Goal: Information Seeking & Learning: Learn about a topic

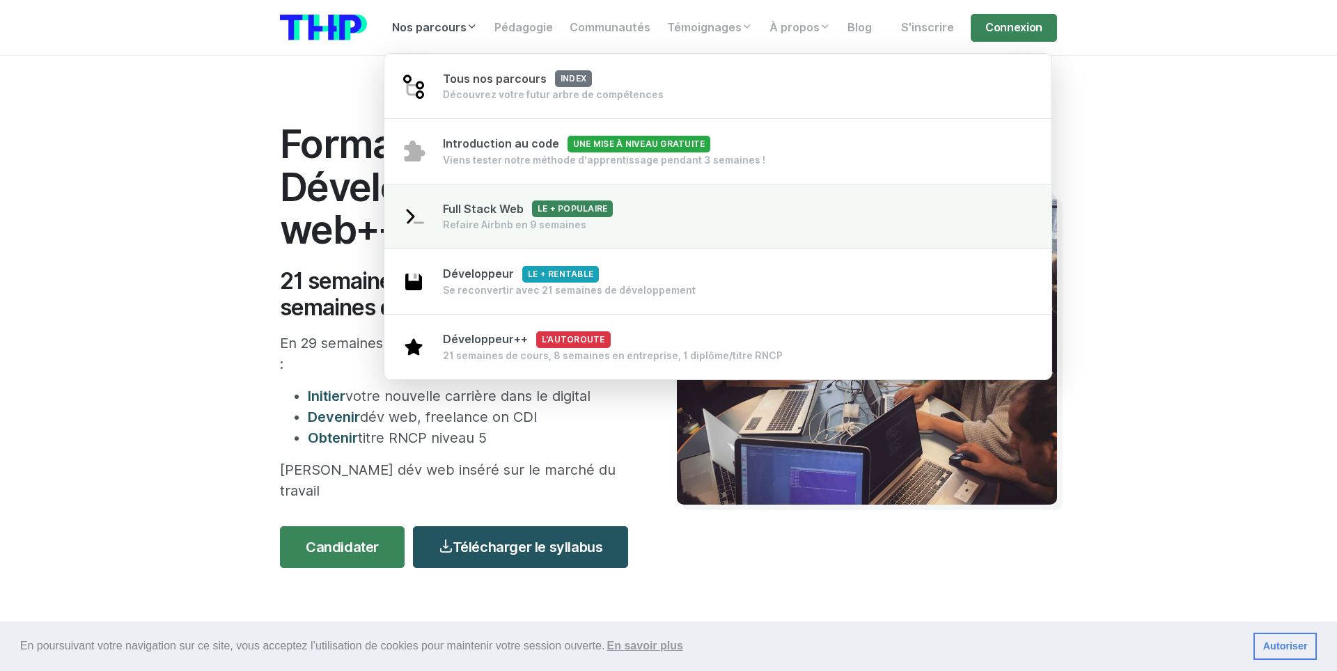
click at [496, 219] on div "Full Stack Web Le + populaire Refaire Airbnb en 9 semaines" at bounding box center [528, 216] width 170 height 31
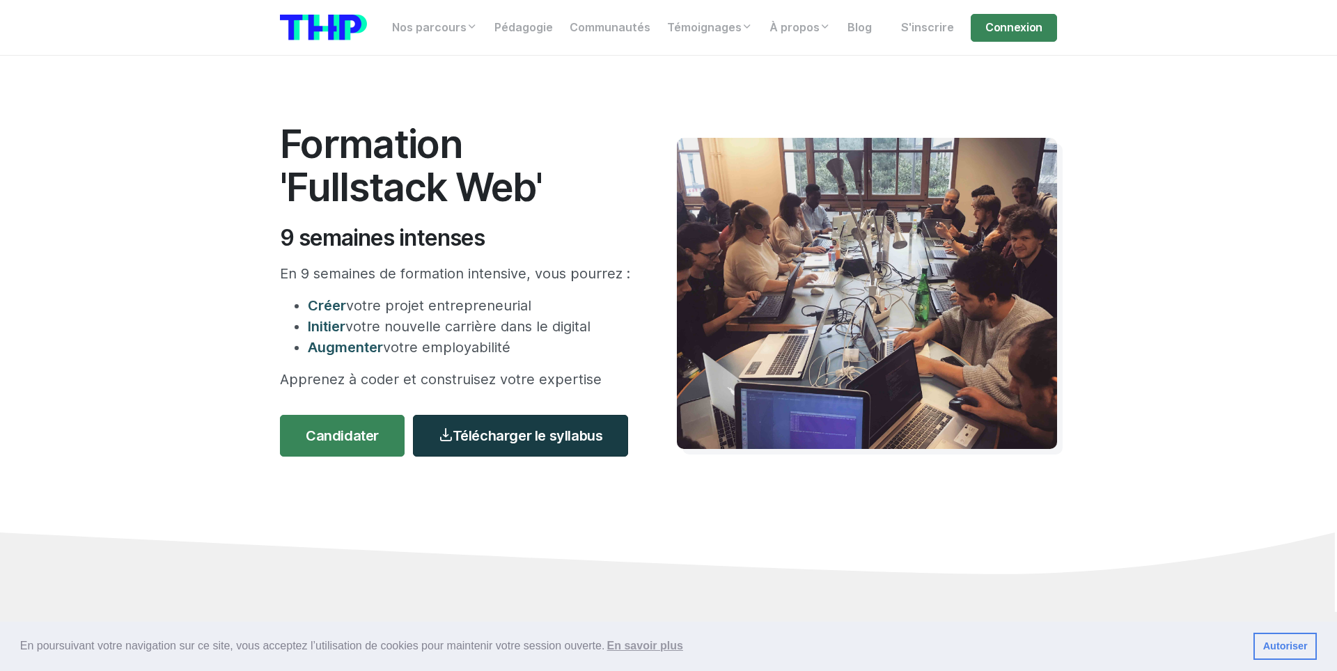
click at [504, 438] on link "Télécharger le syllabus" at bounding box center [520, 436] width 215 height 42
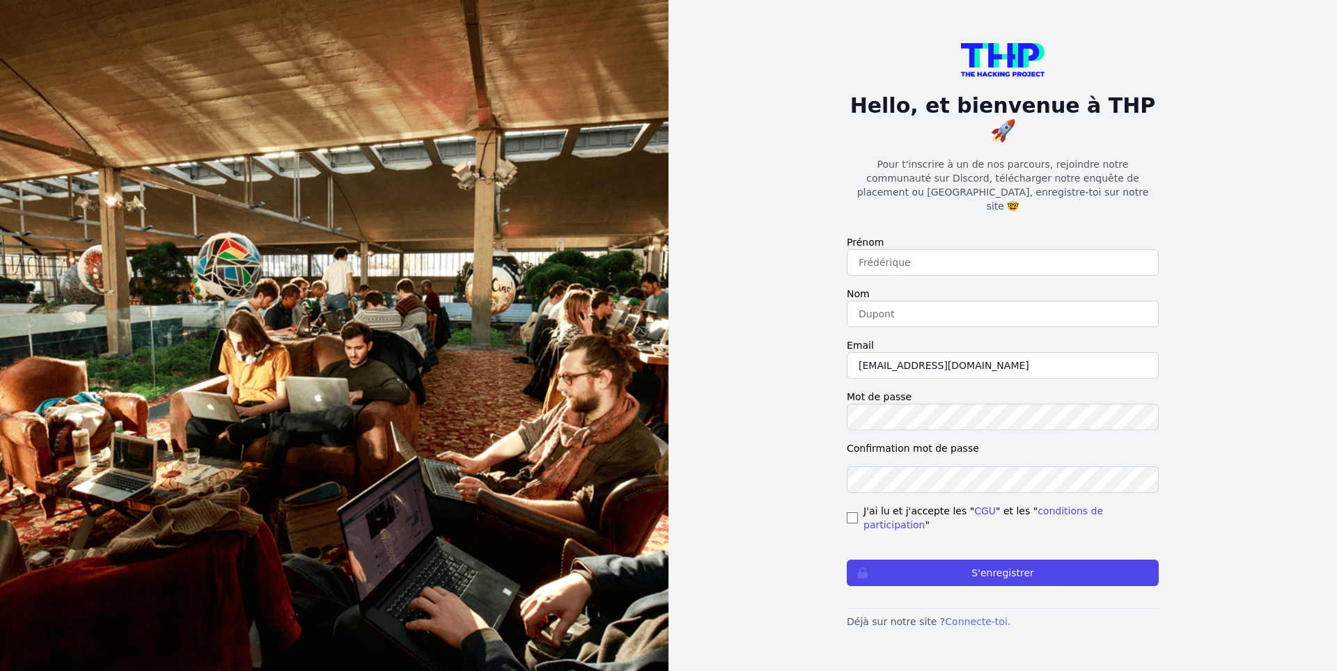
click at [954, 616] on link "Connecte-toi." at bounding box center [977, 621] width 65 height 11
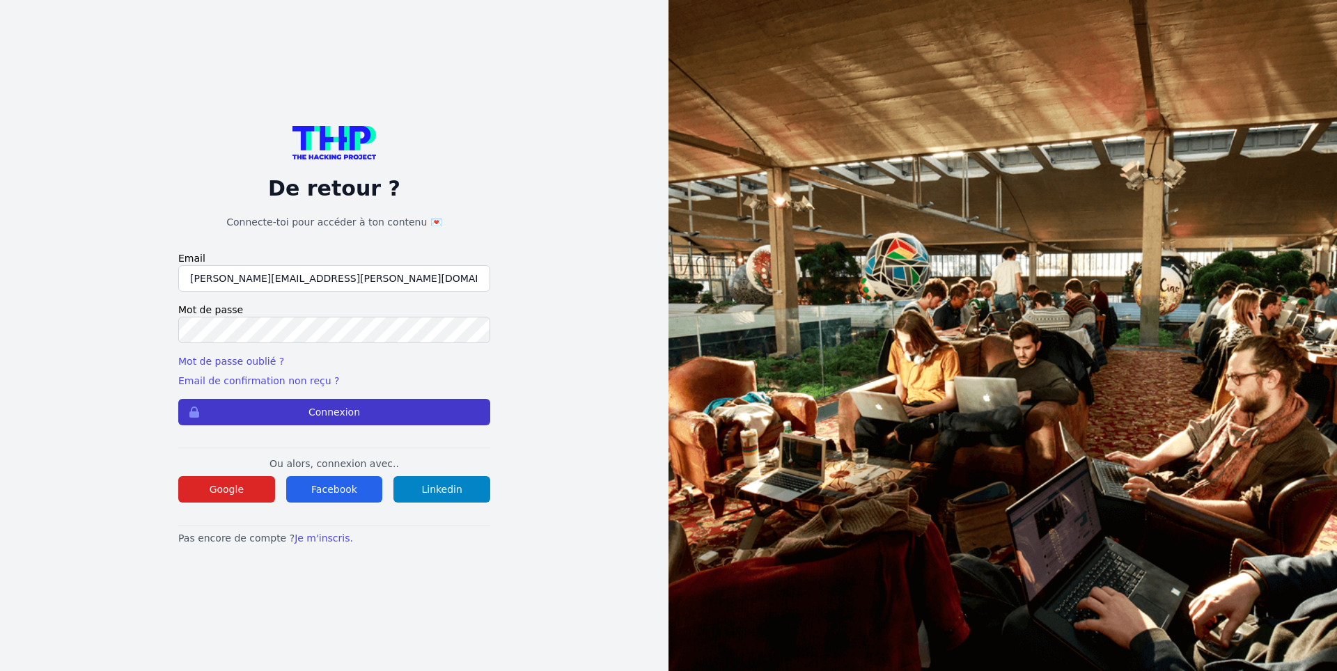
type input "[PERSON_NAME][EMAIL_ADDRESS][PERSON_NAME][DOMAIN_NAME]"
click at [441, 413] on button "Connexion" at bounding box center [334, 412] width 312 height 26
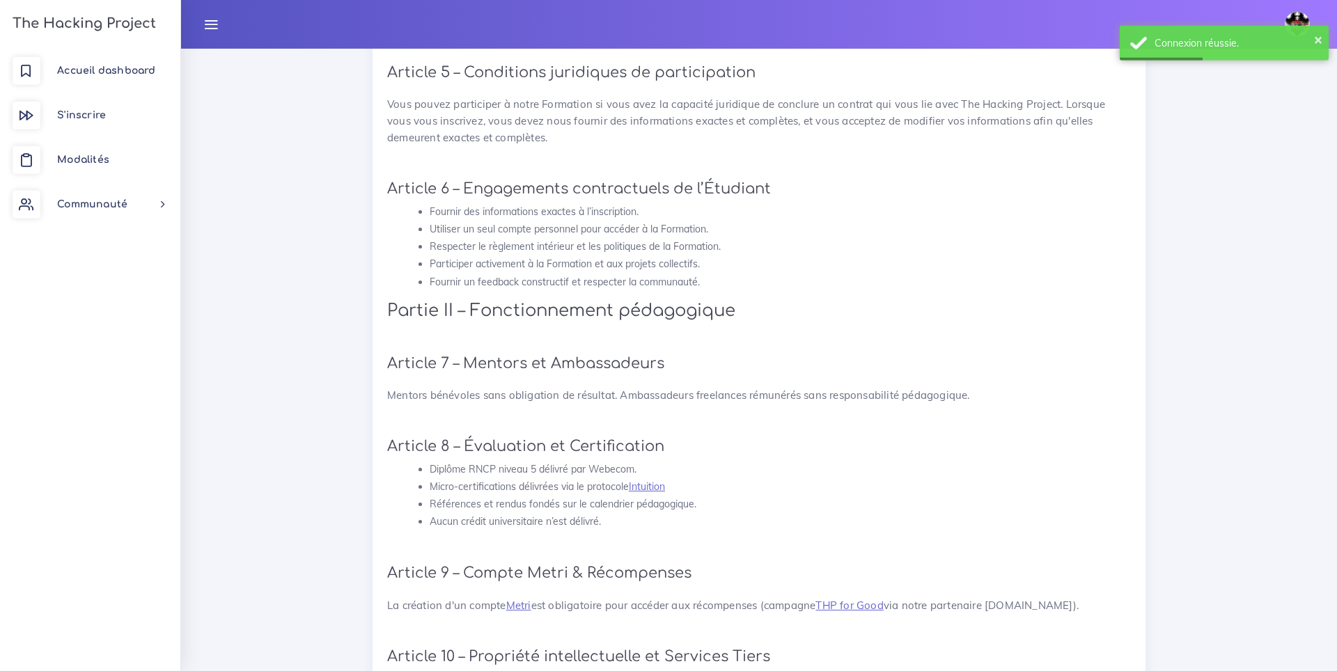
scroll to position [1062, 0]
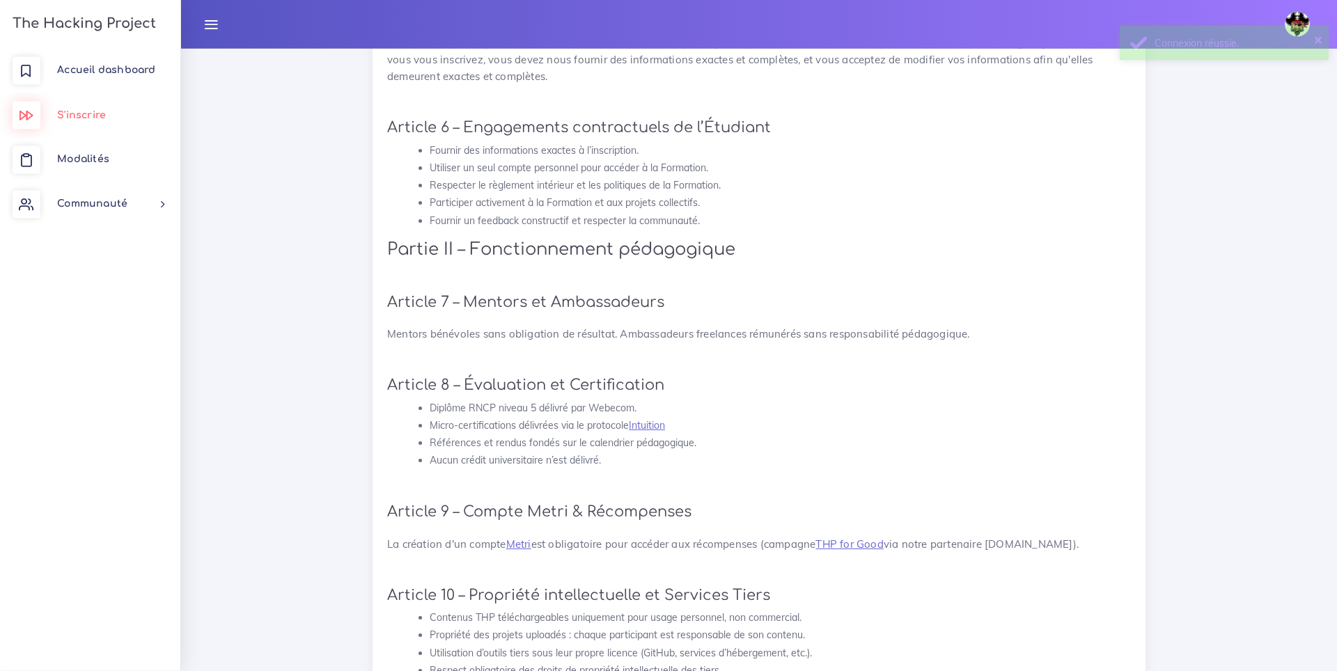
click at [77, 115] on span "S'inscrire" at bounding box center [81, 115] width 49 height 10
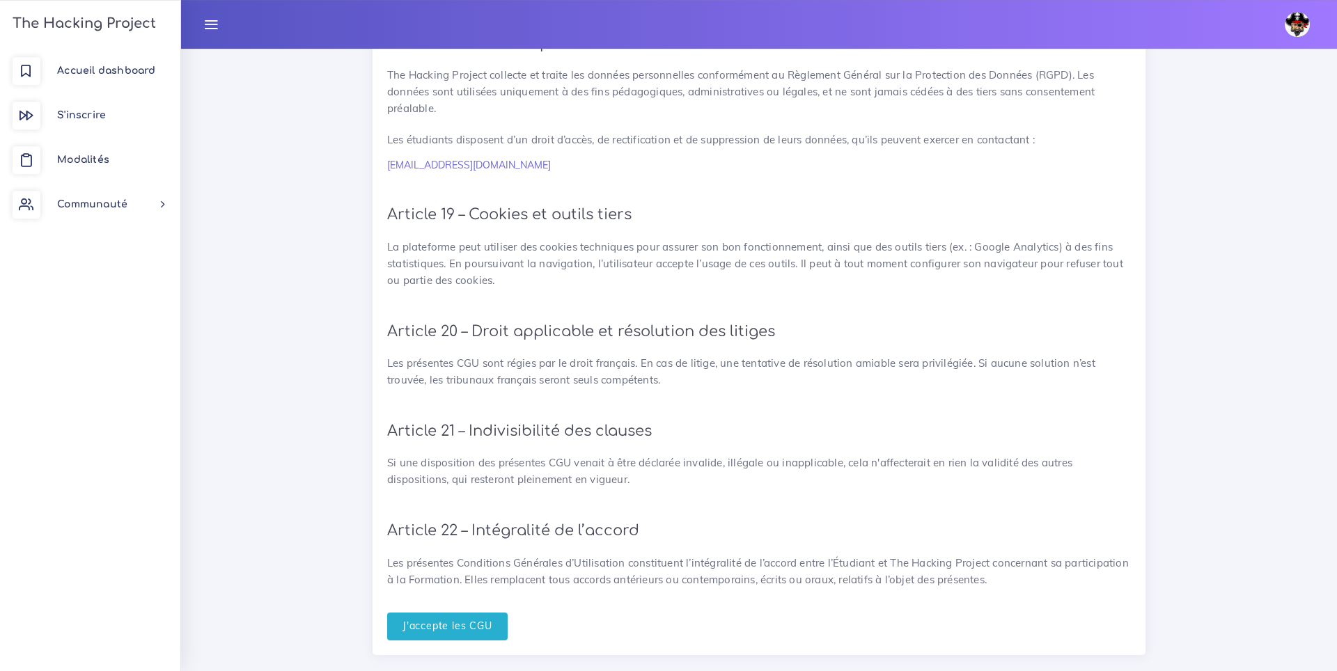
scroll to position [3006, 0]
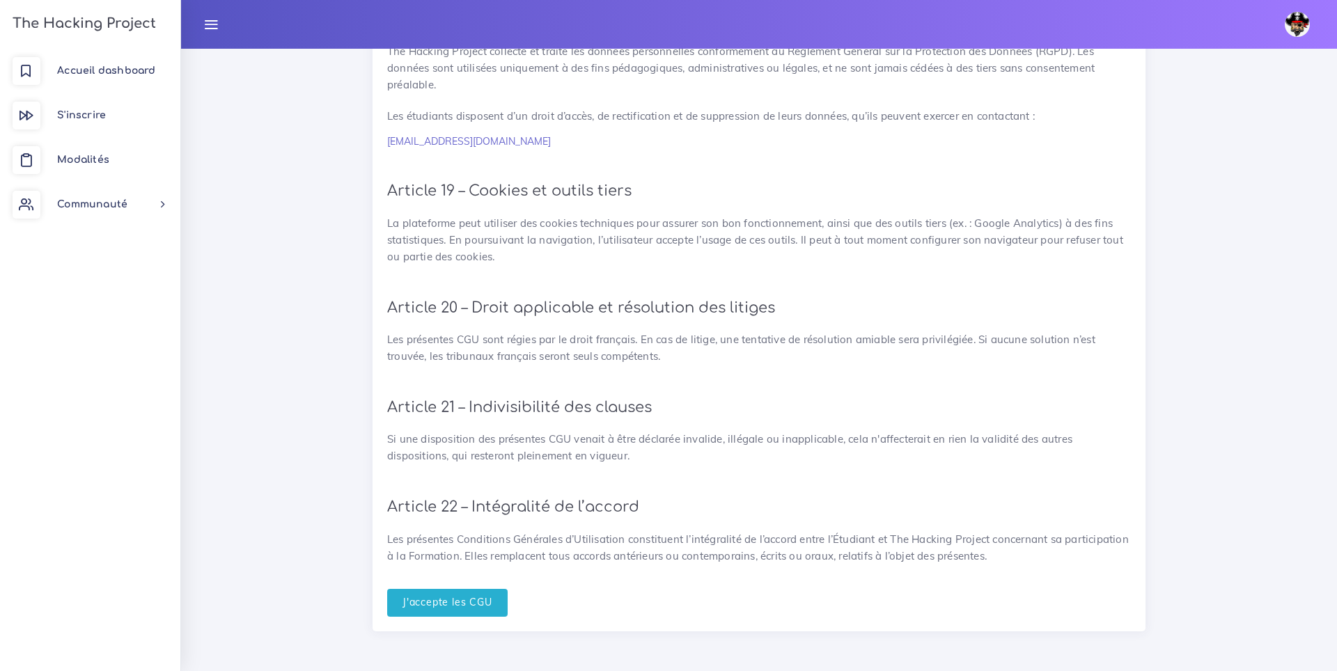
click at [224, 29] on link at bounding box center [211, 24] width 35 height 49
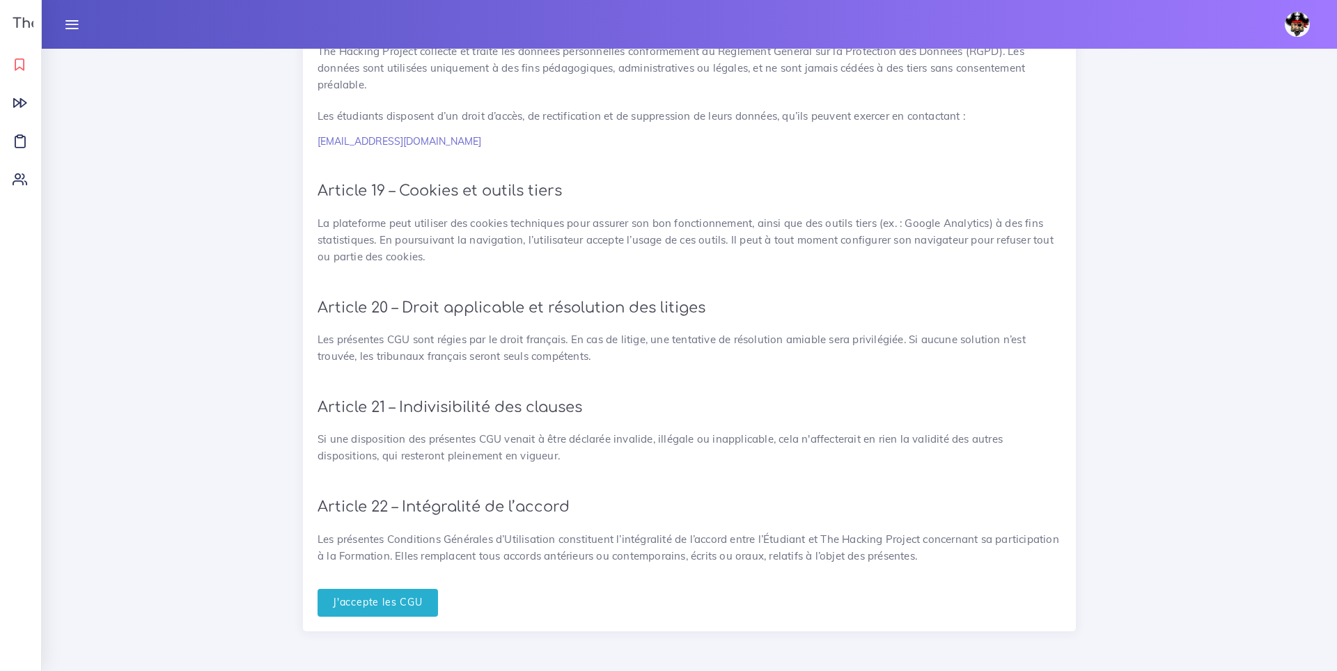
click at [17, 62] on icon at bounding box center [20, 64] width 15 height 15
click at [26, 26] on h3 "The Hacking Project" at bounding box center [82, 23] width 148 height 15
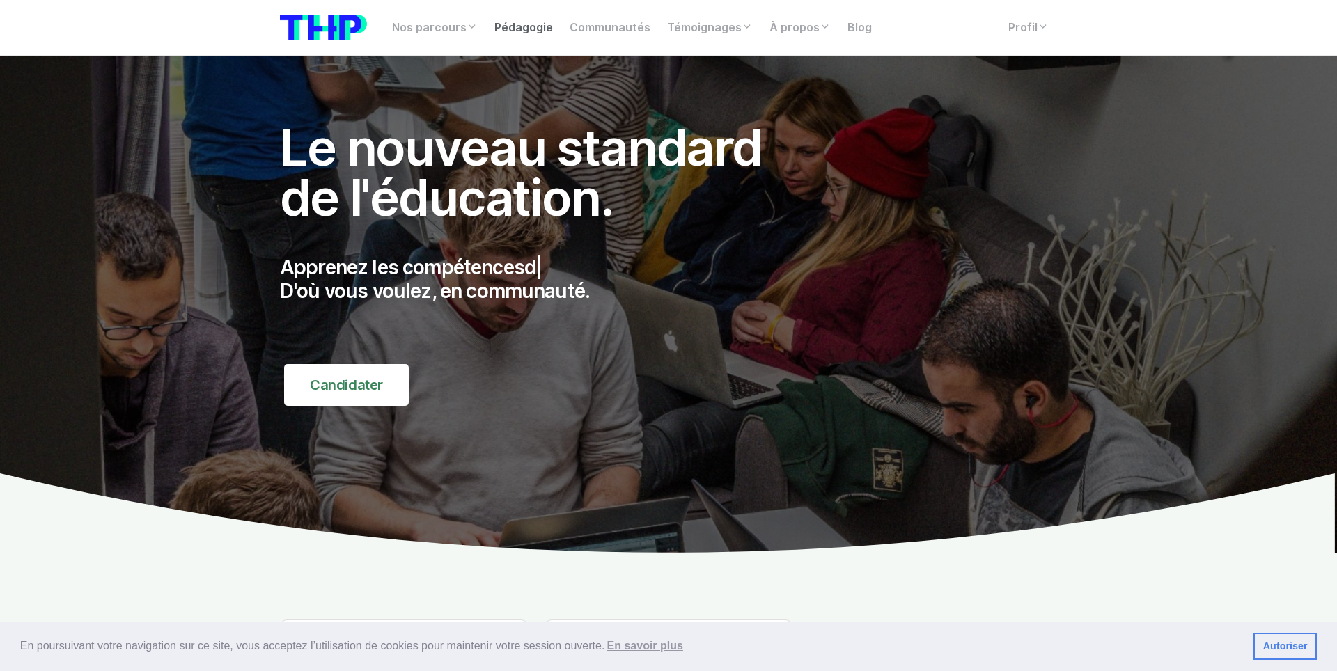
click at [531, 29] on link "Pédagogie" at bounding box center [523, 28] width 75 height 28
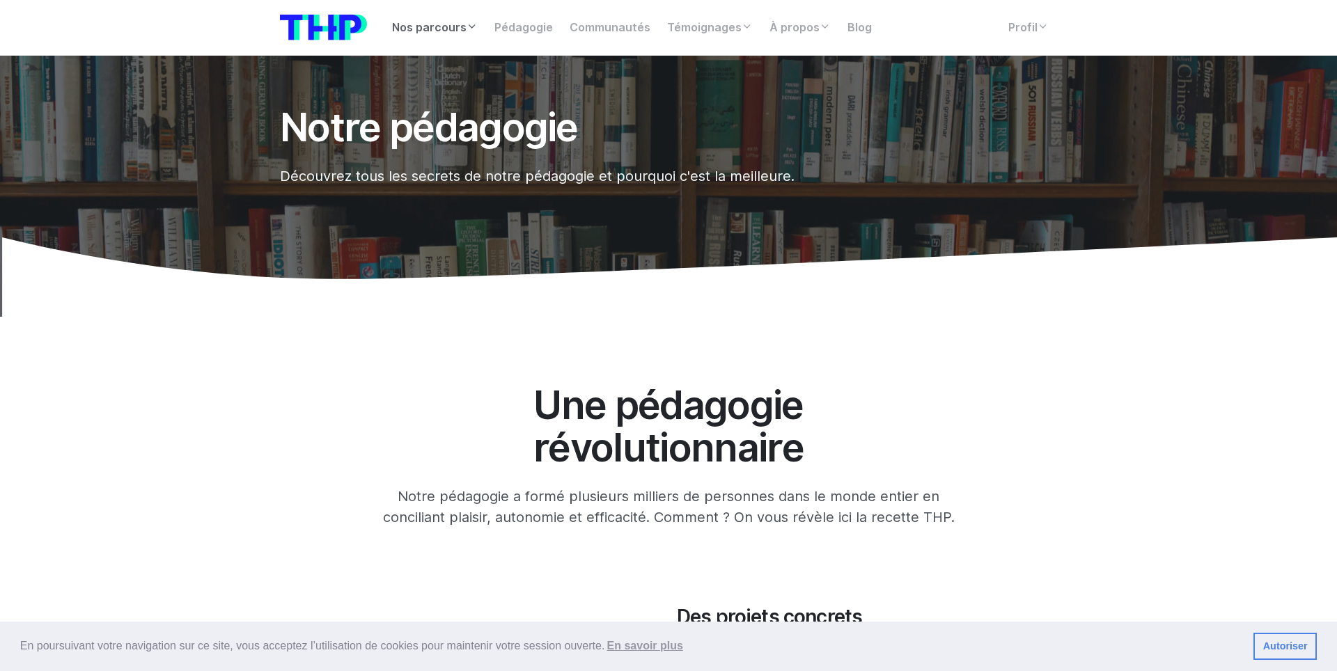
click at [457, 21] on link "Nos parcours" at bounding box center [435, 28] width 102 height 28
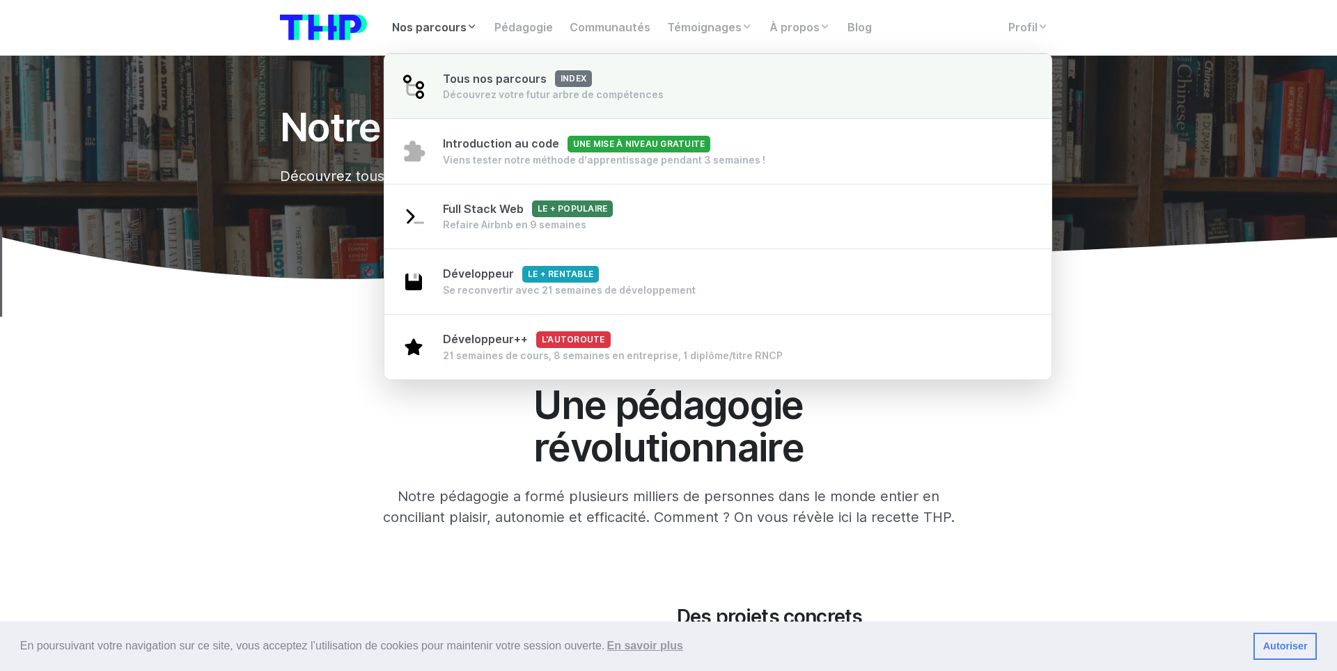
click at [556, 93] on div "Découvrez votre futur arbre de compétences" at bounding box center [553, 95] width 221 height 14
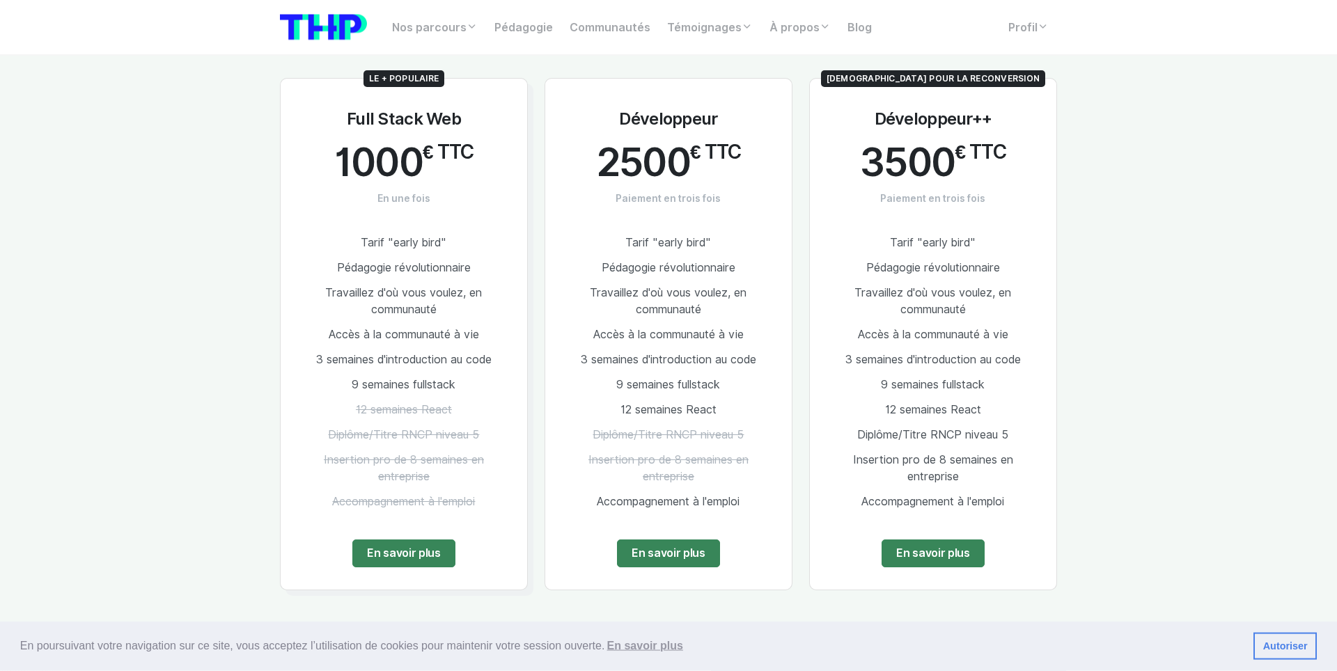
scroll to position [785, 0]
